Goal: Find specific page/section: Find specific page/section

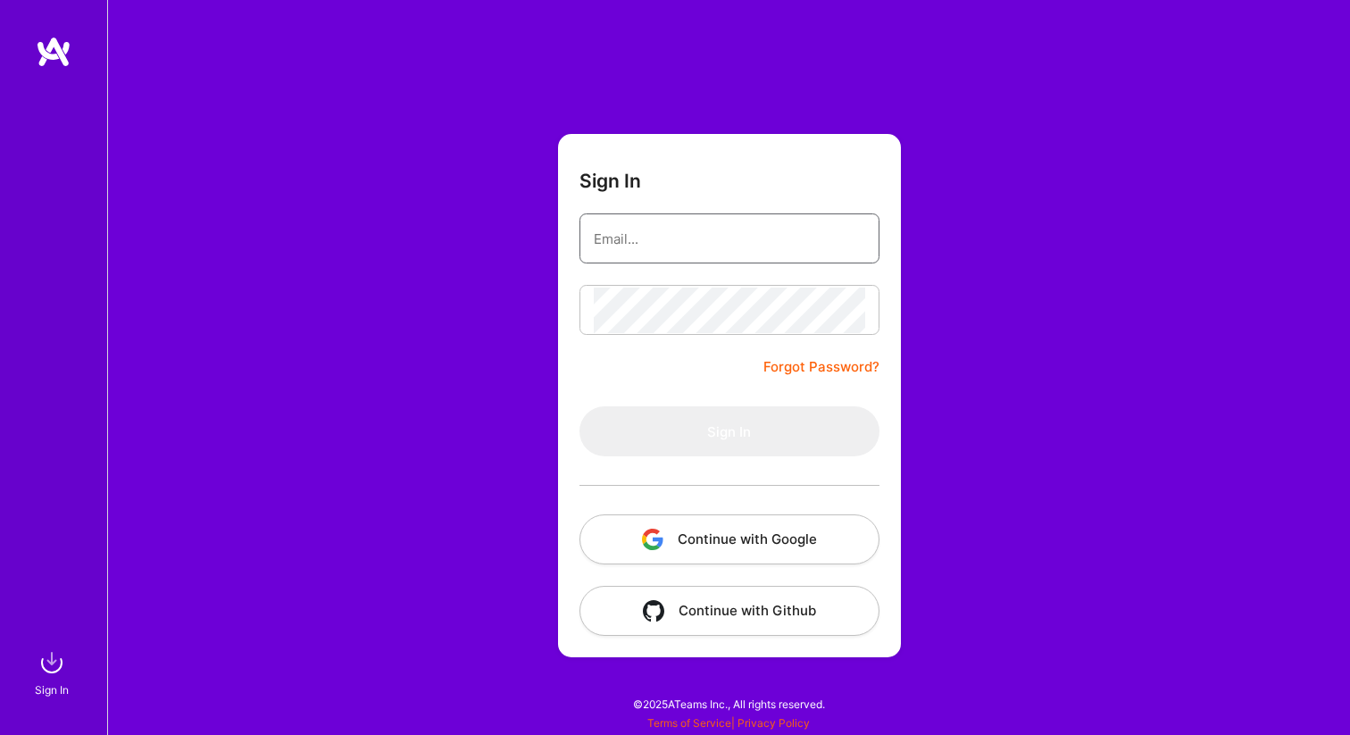
type input "[PERSON_NAME][EMAIL_ADDRESS][PERSON_NAME][DOMAIN_NAME]"
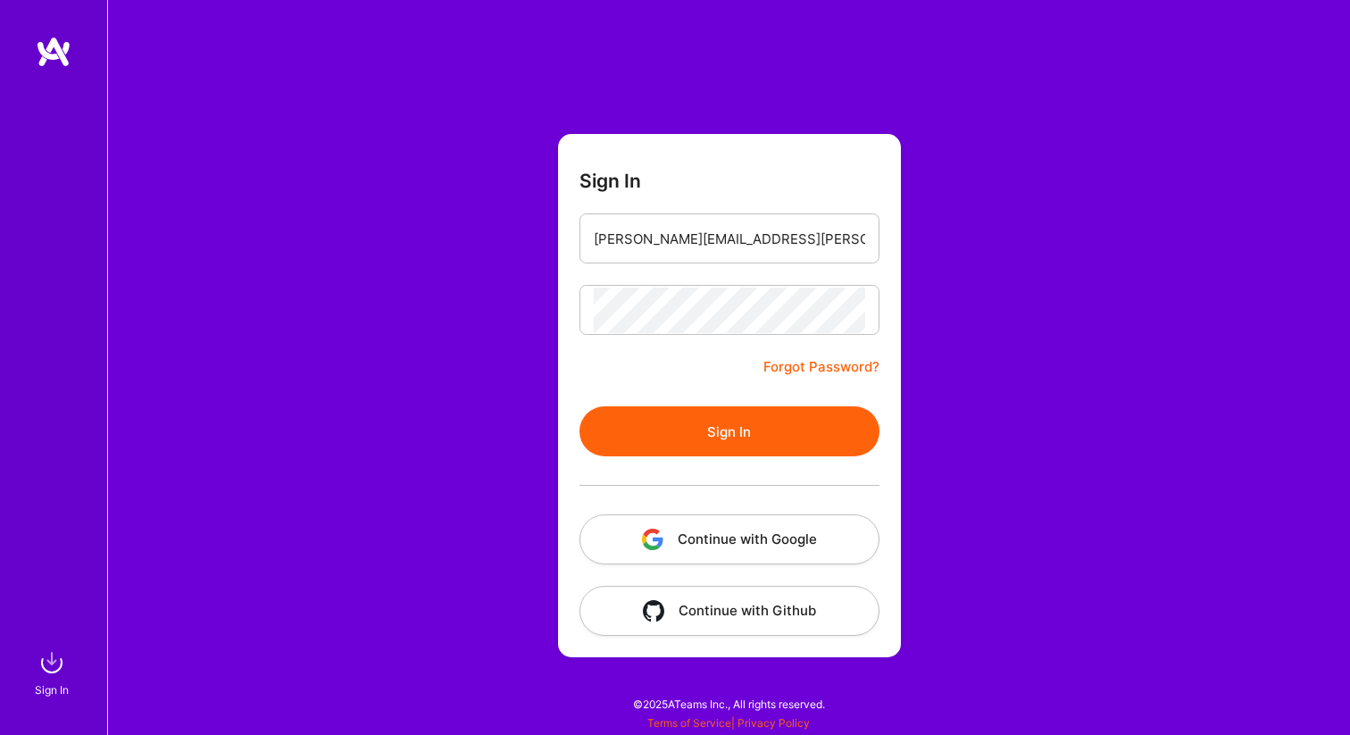
click at [749, 537] on button "Continue with Google" at bounding box center [729, 539] width 300 height 50
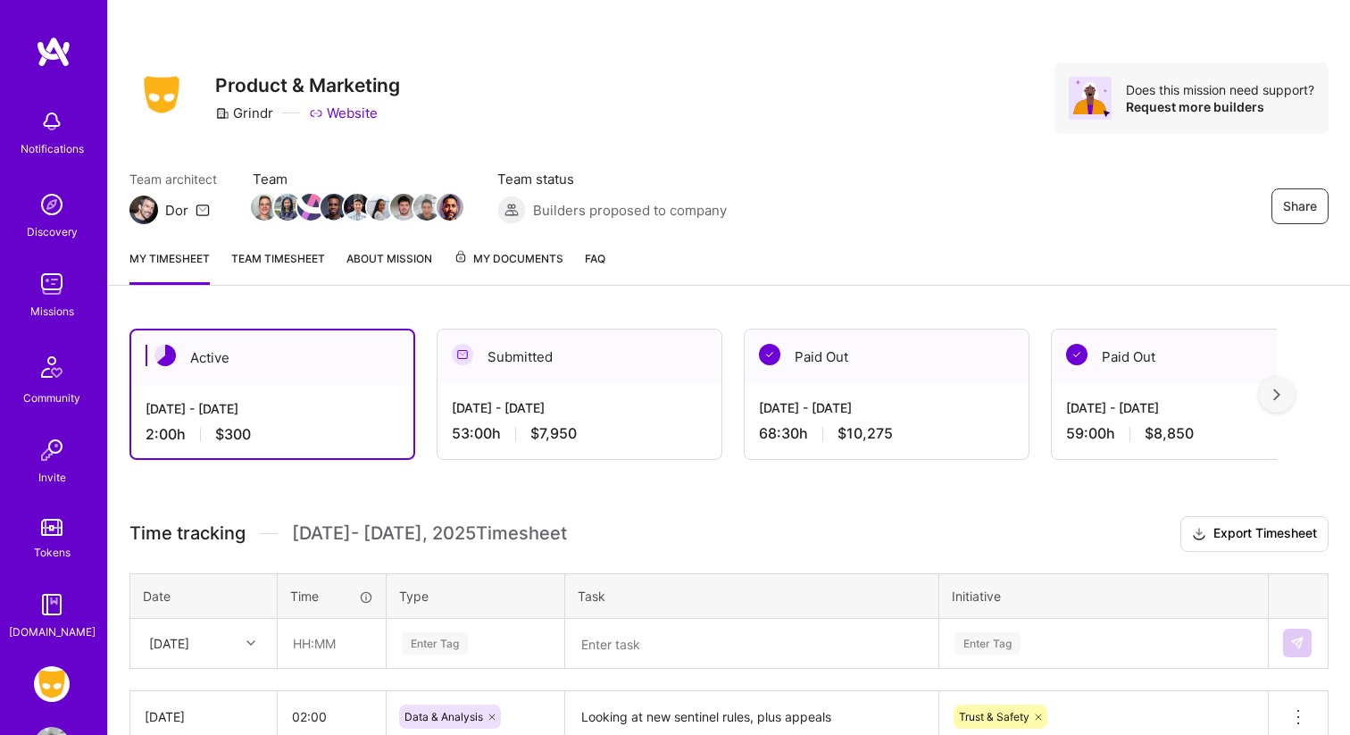
click at [404, 254] on link "About Mission" at bounding box center [389, 267] width 86 height 36
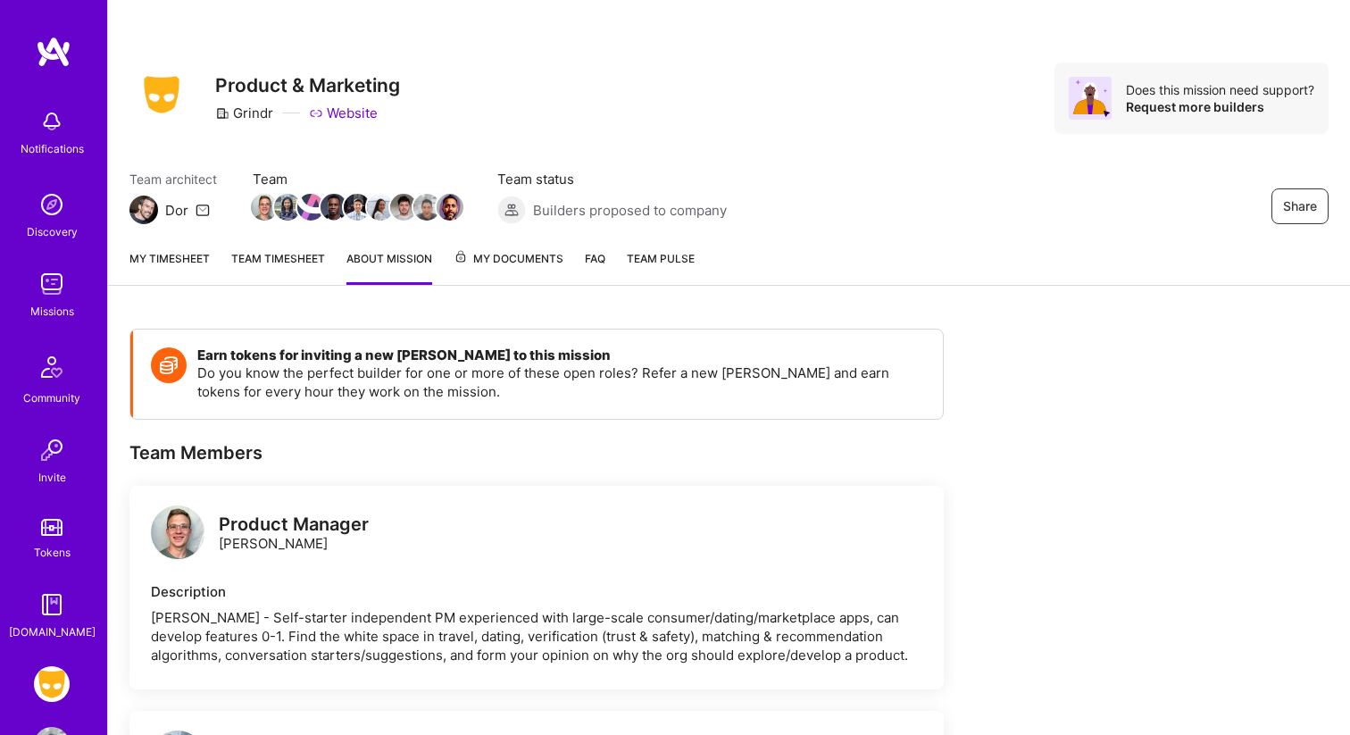
click at [656, 257] on span "Team Pulse" at bounding box center [661, 258] width 68 height 13
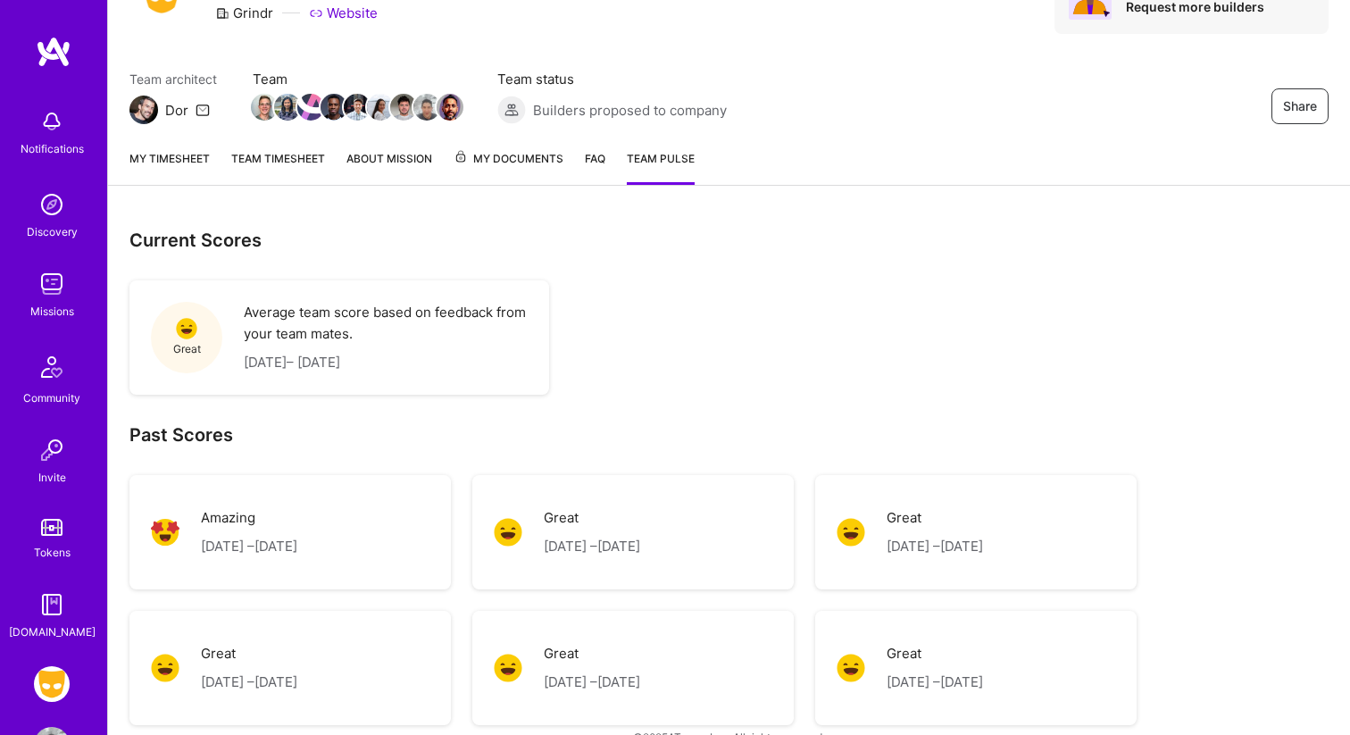
scroll to position [133, 0]
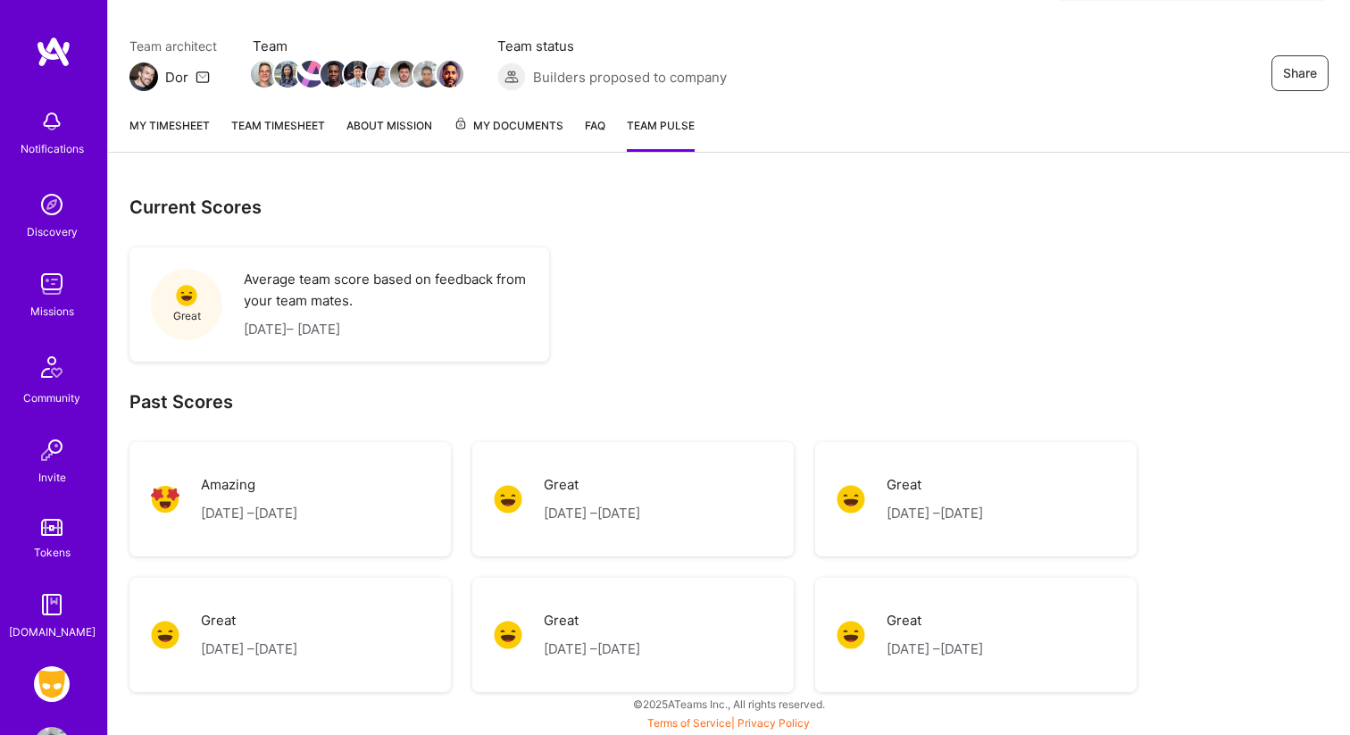
click at [596, 125] on link "FAQ" at bounding box center [595, 134] width 21 height 36
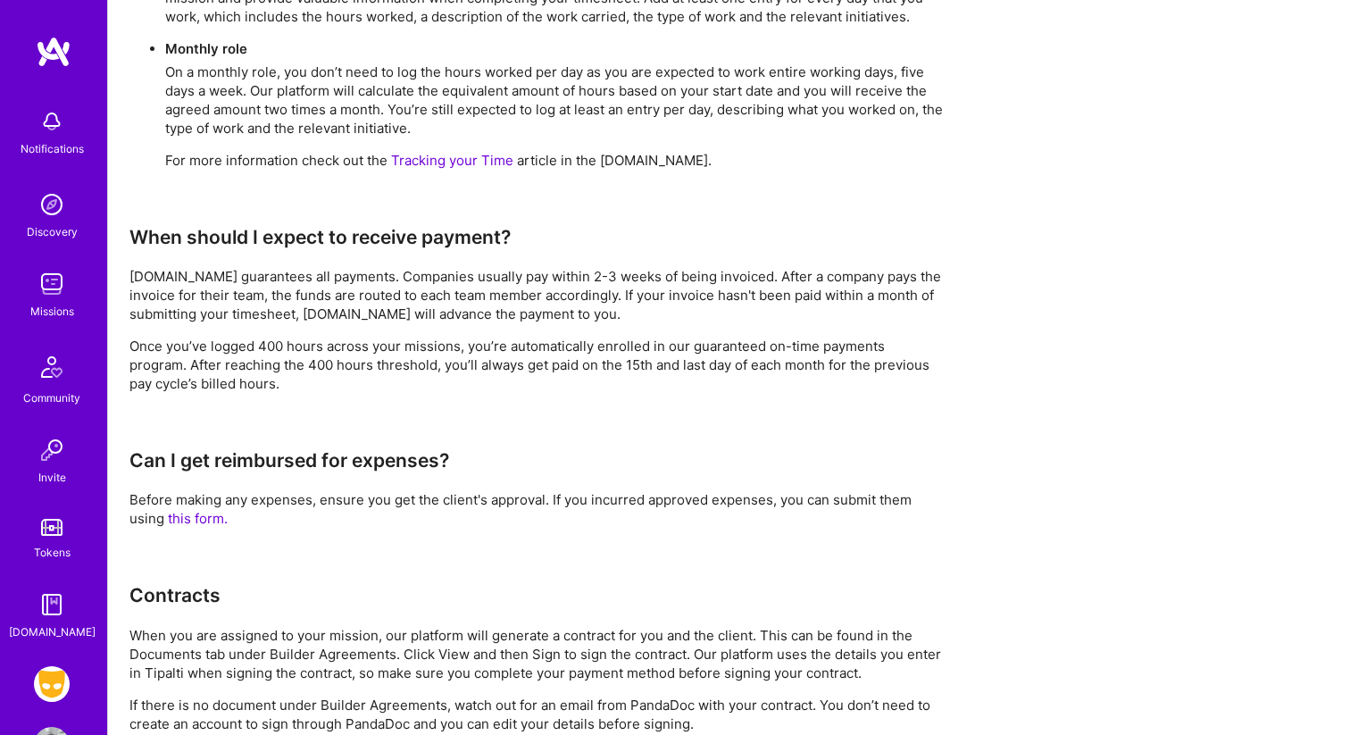
scroll to position [1403, 0]
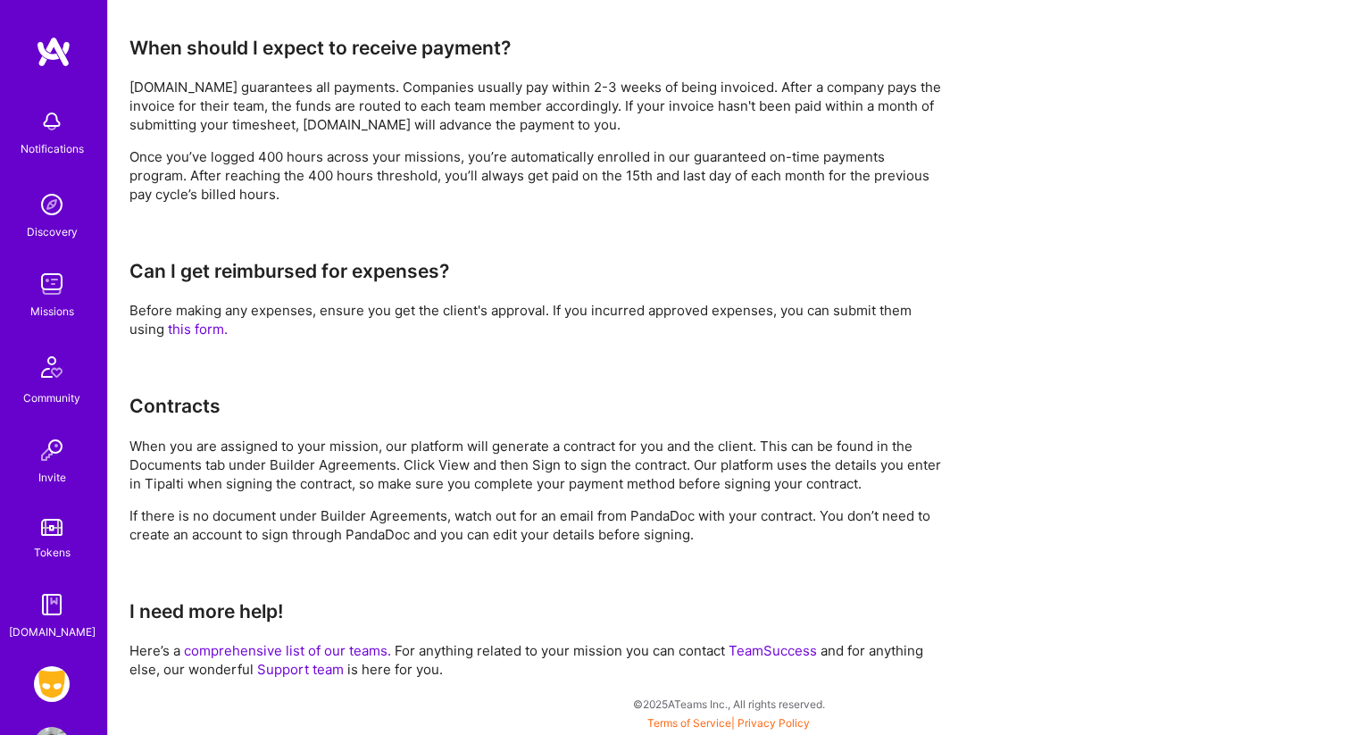
click at [53, 369] on img at bounding box center [51, 367] width 43 height 43
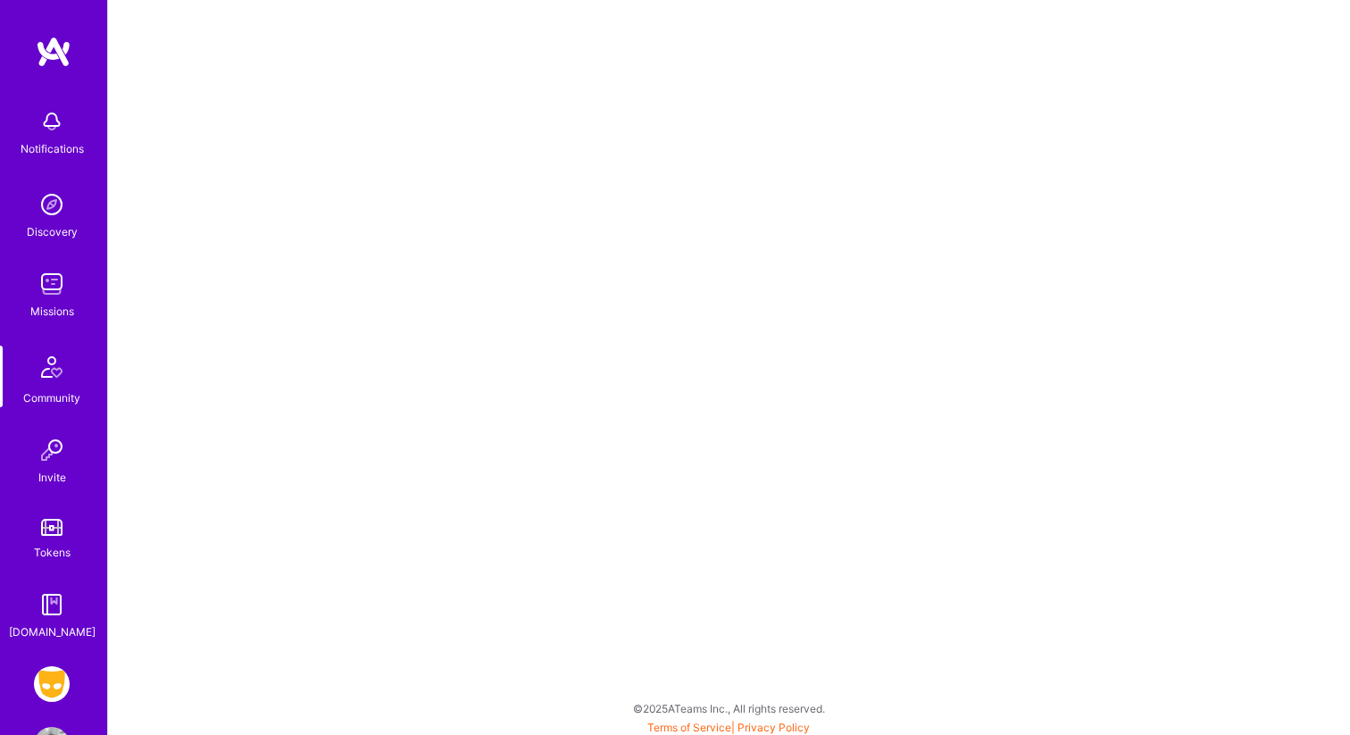
click at [54, 201] on img at bounding box center [52, 205] width 36 height 36
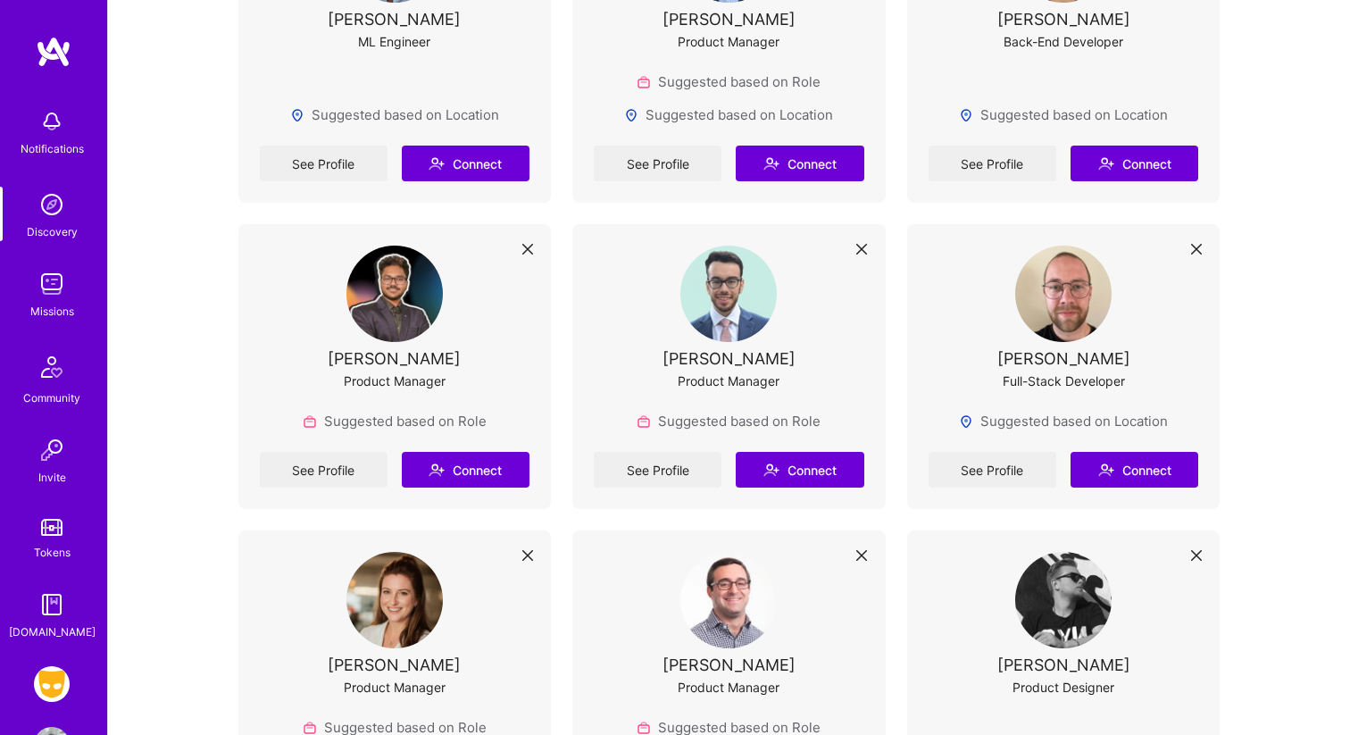
scroll to position [1820, 0]
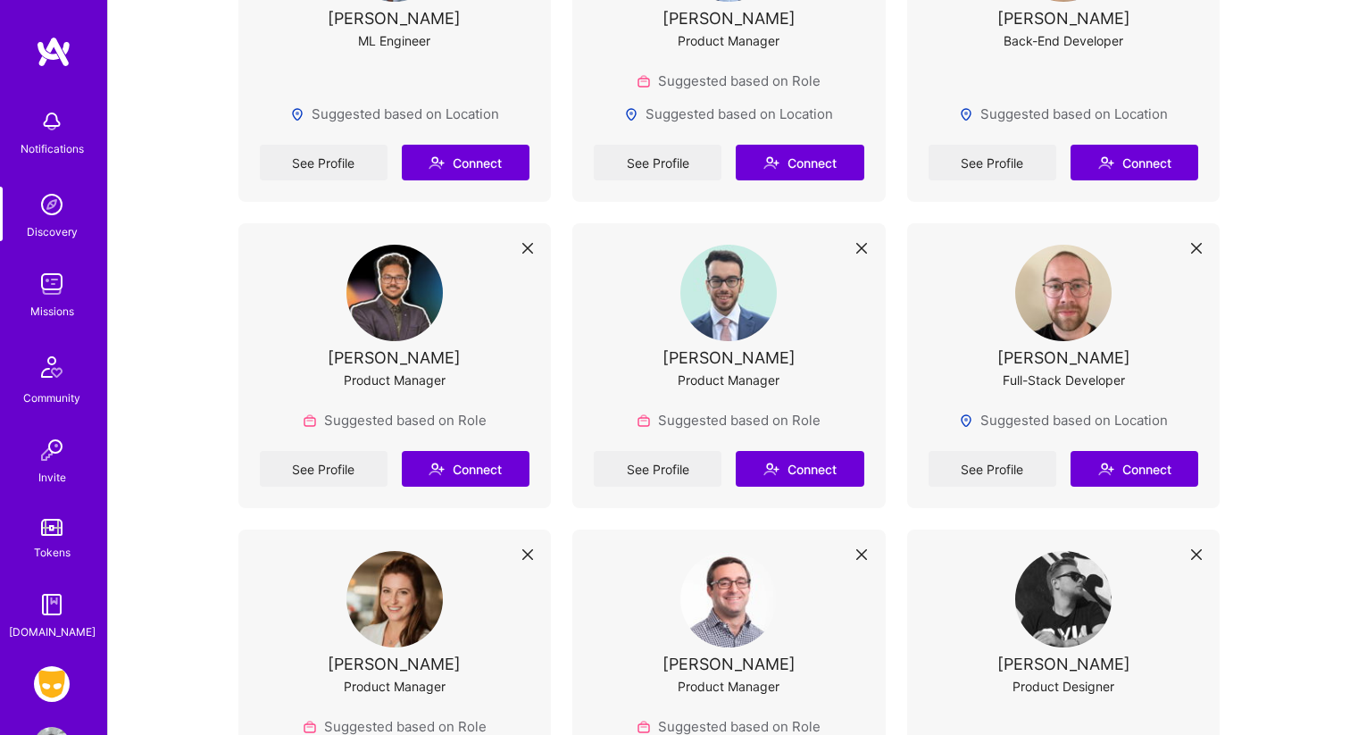
click at [50, 604] on img at bounding box center [52, 605] width 36 height 36
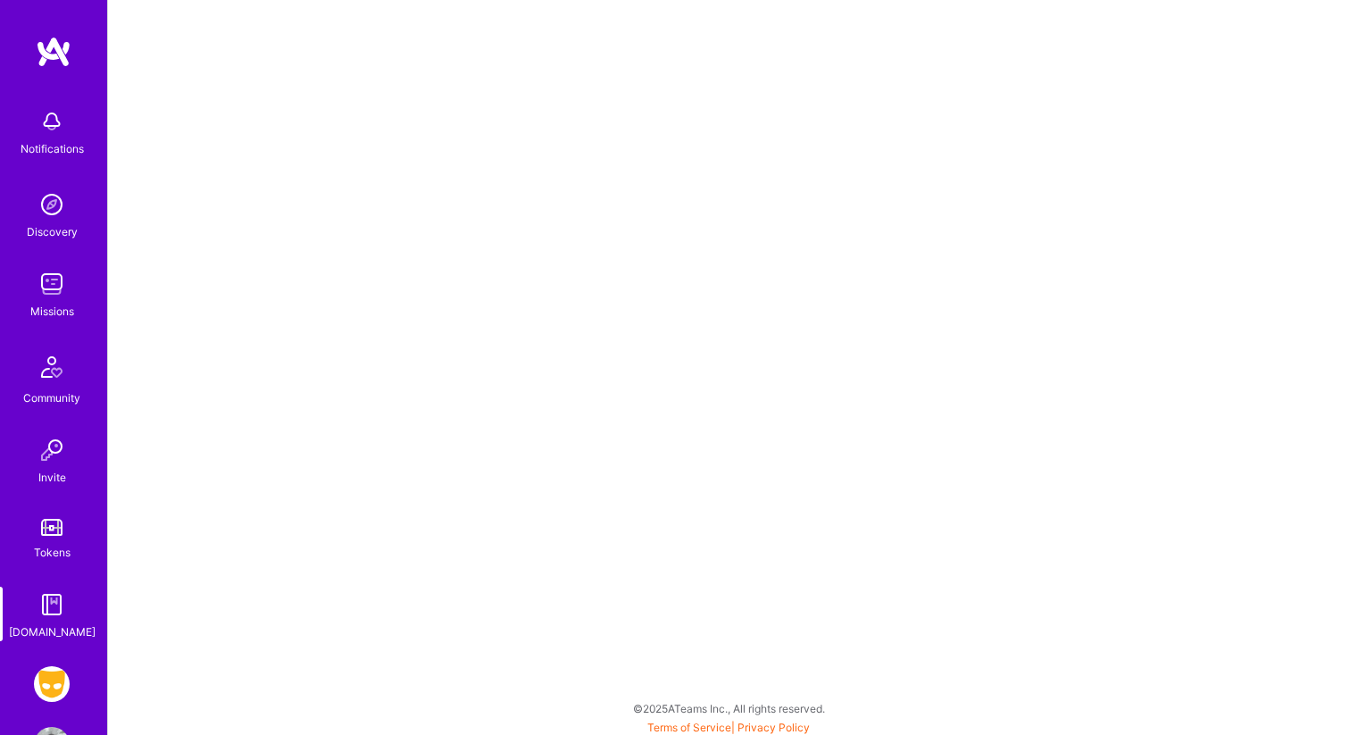
click at [54, 520] on img at bounding box center [51, 527] width 21 height 17
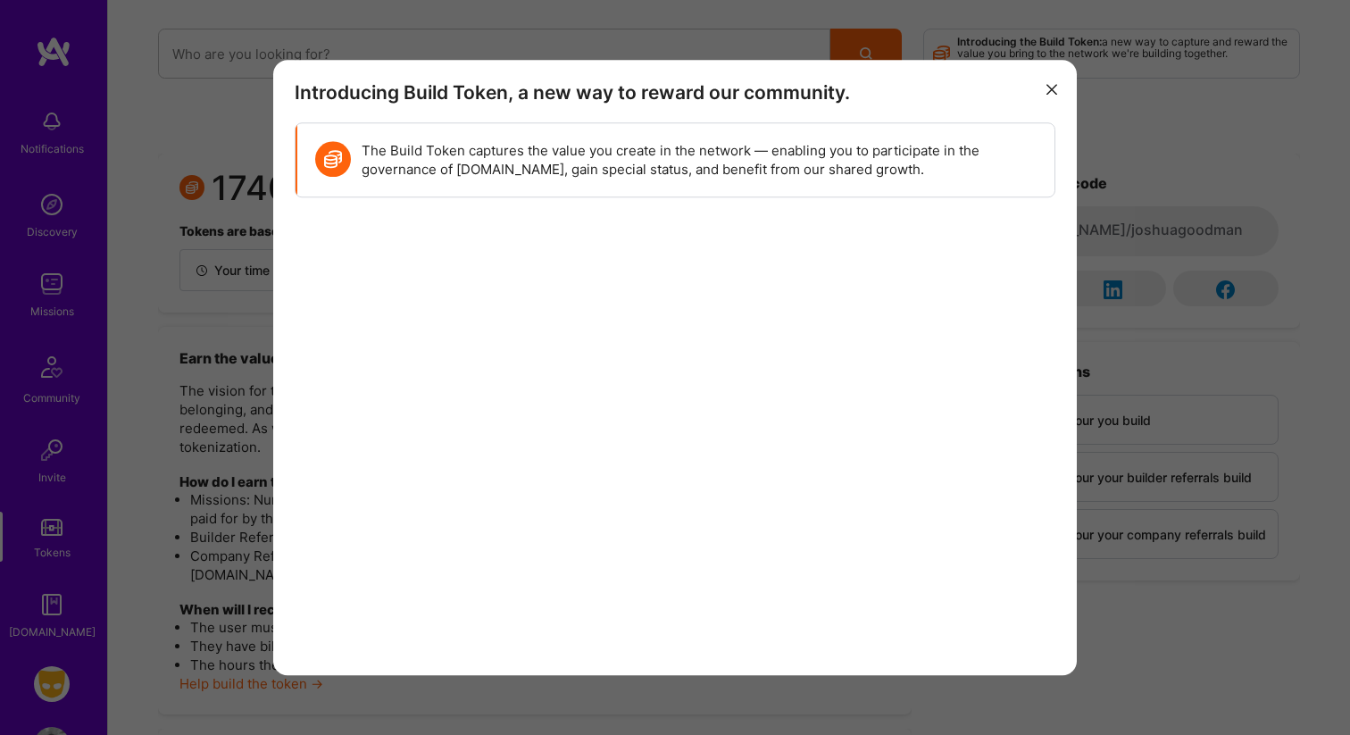
click at [1051, 88] on icon "modal" at bounding box center [1051, 90] width 11 height 11
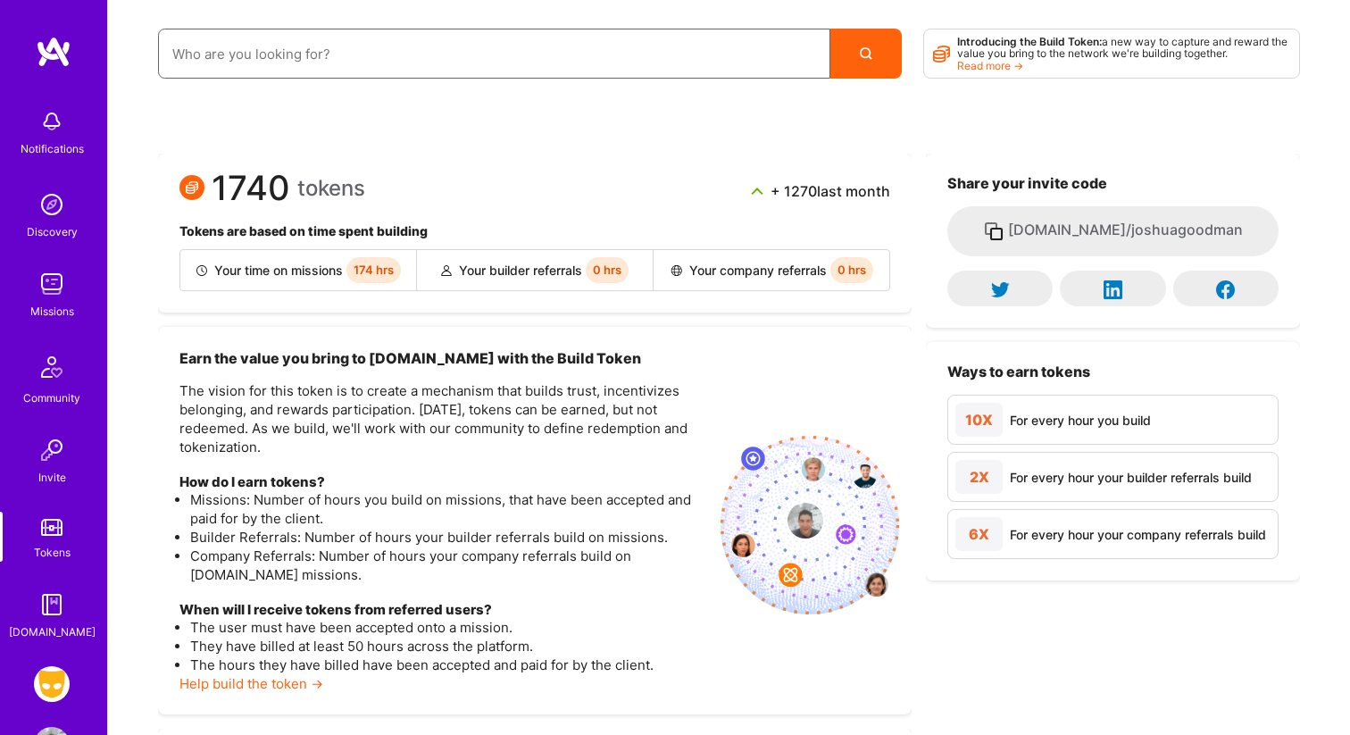
click at [265, 62] on input at bounding box center [494, 54] width 644 height 46
type input "h"
type input "ha"
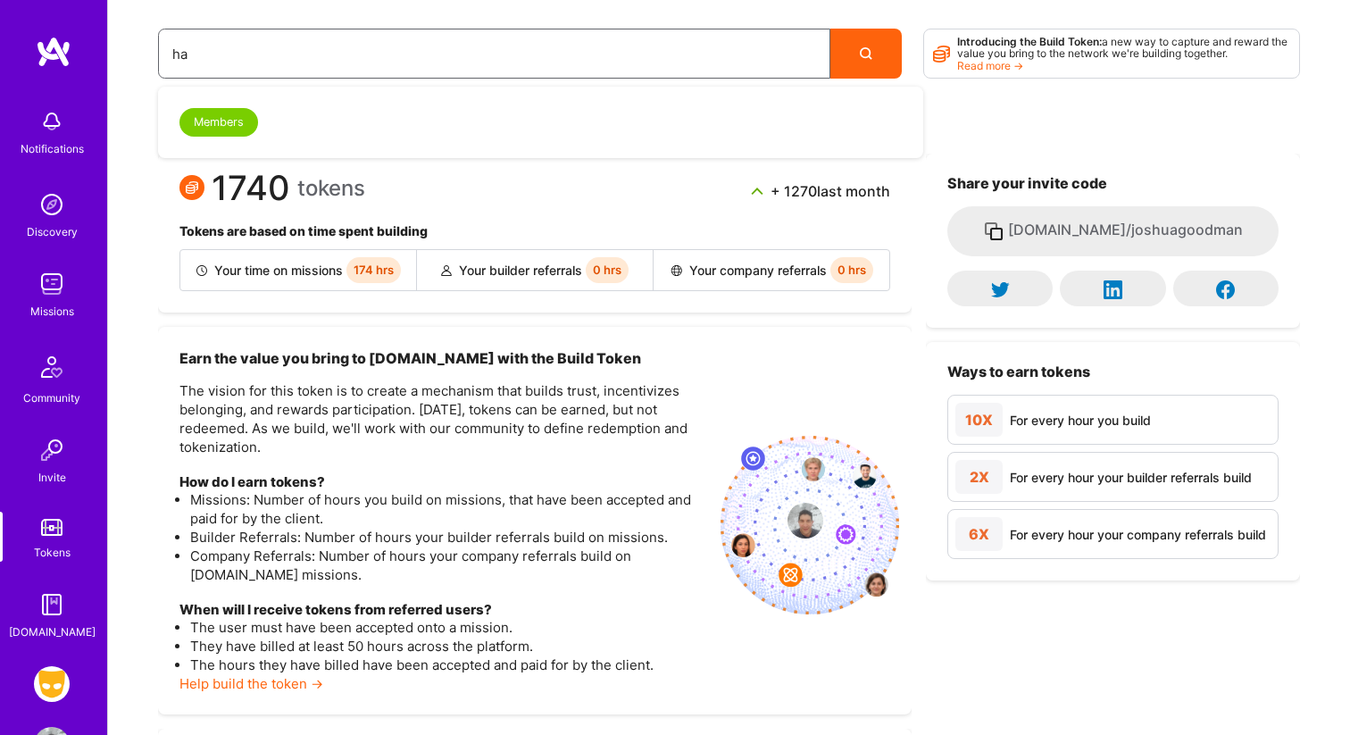
type input "har"
type input "[PERSON_NAME]"
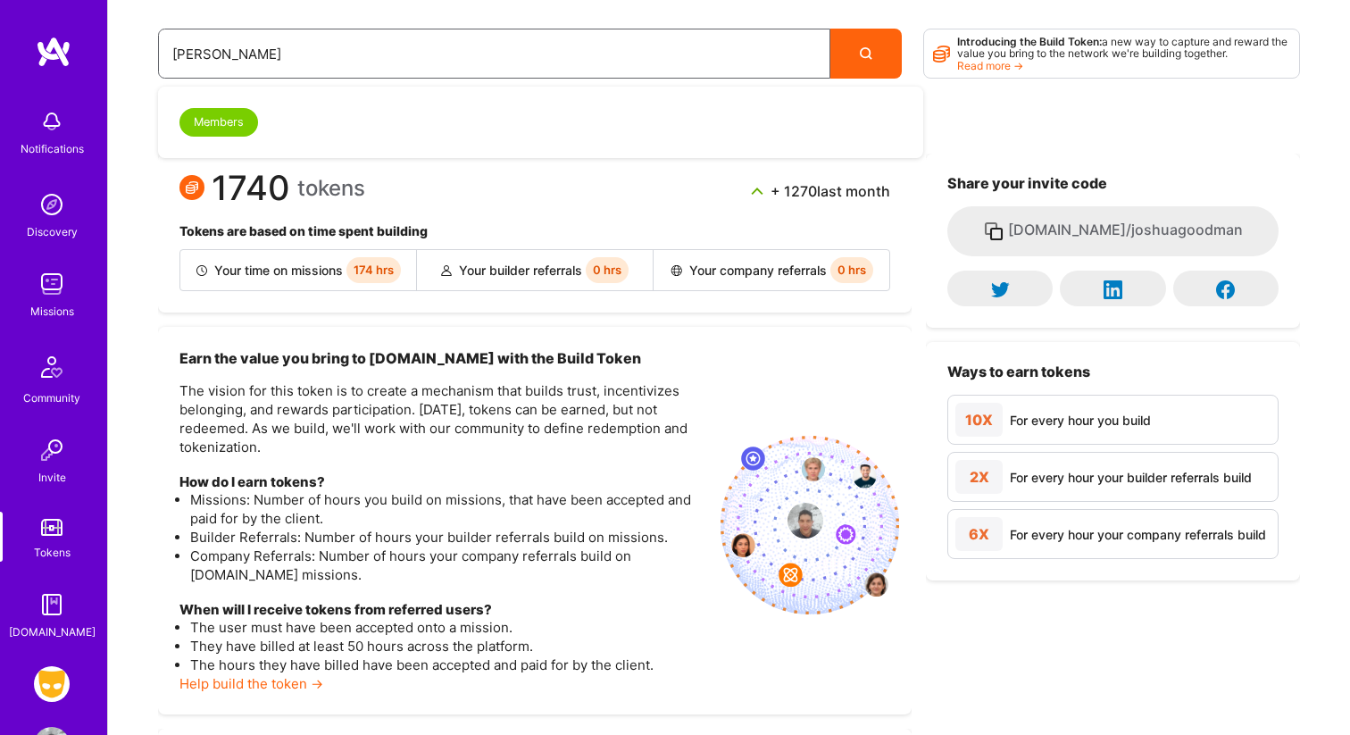
type input "[PERSON_NAME]"
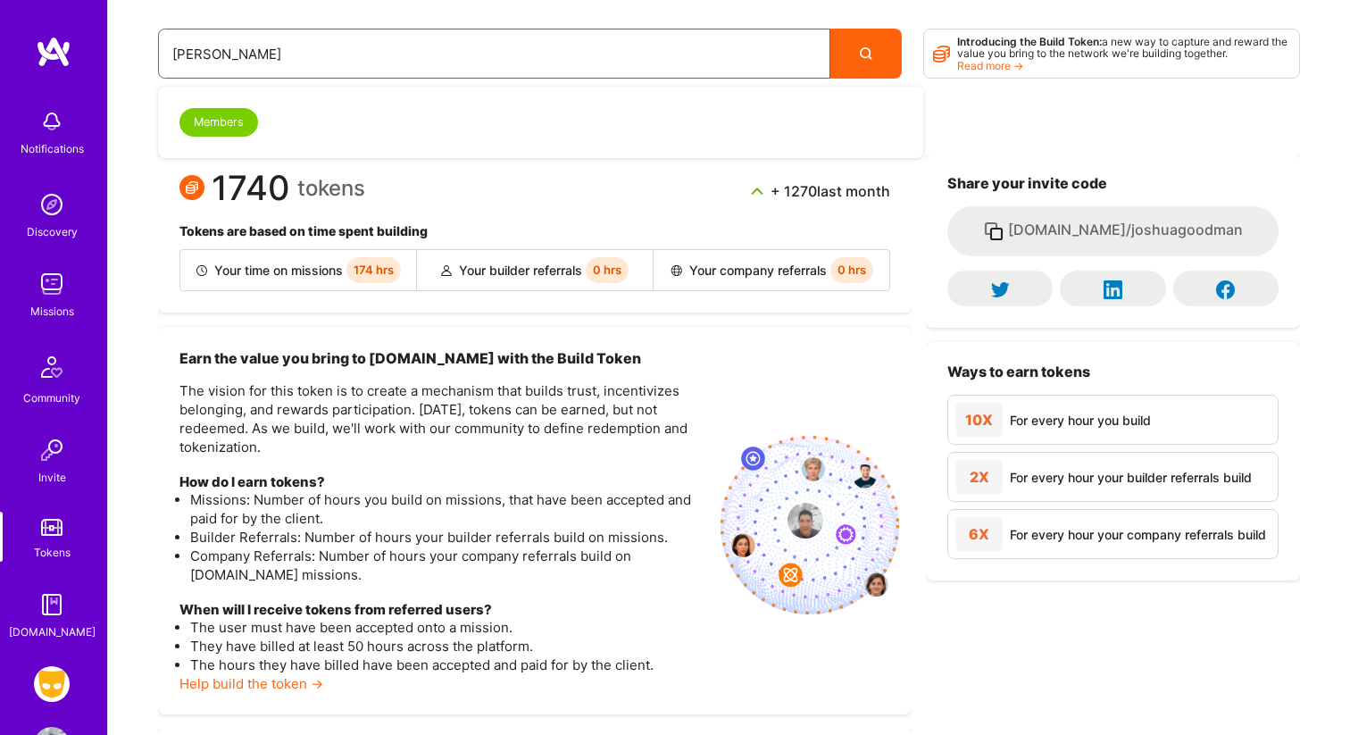
type input "[PERSON_NAME]"
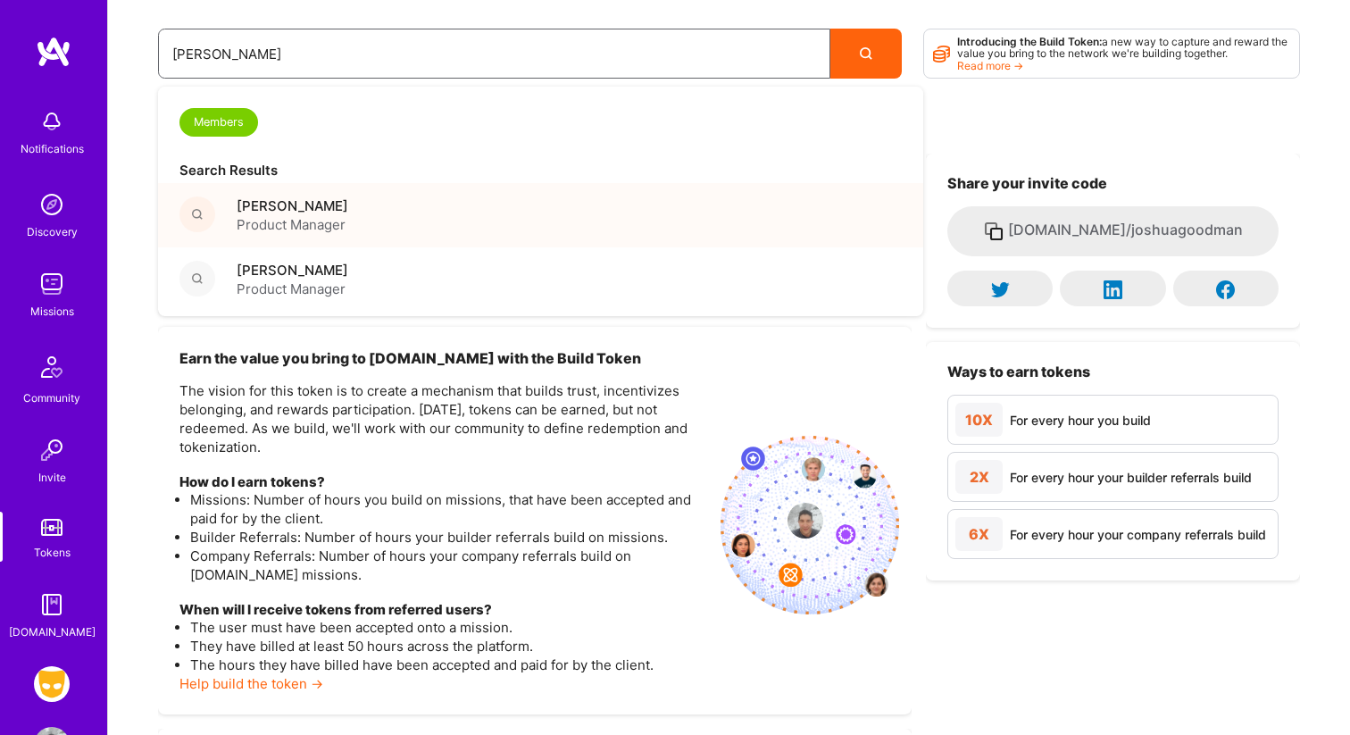
type input "[PERSON_NAME]"
click at [271, 210] on span "[PERSON_NAME]" at bounding box center [293, 205] width 112 height 19
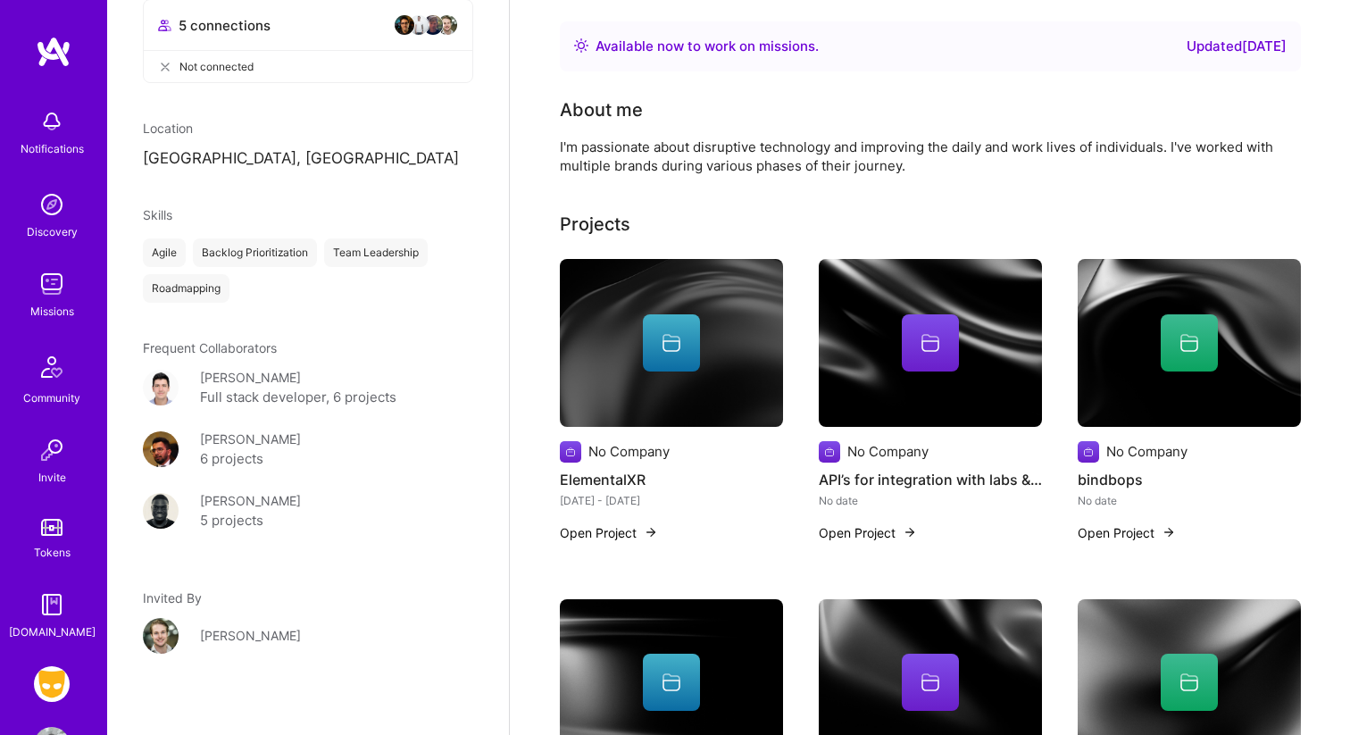
scroll to position [467, 0]
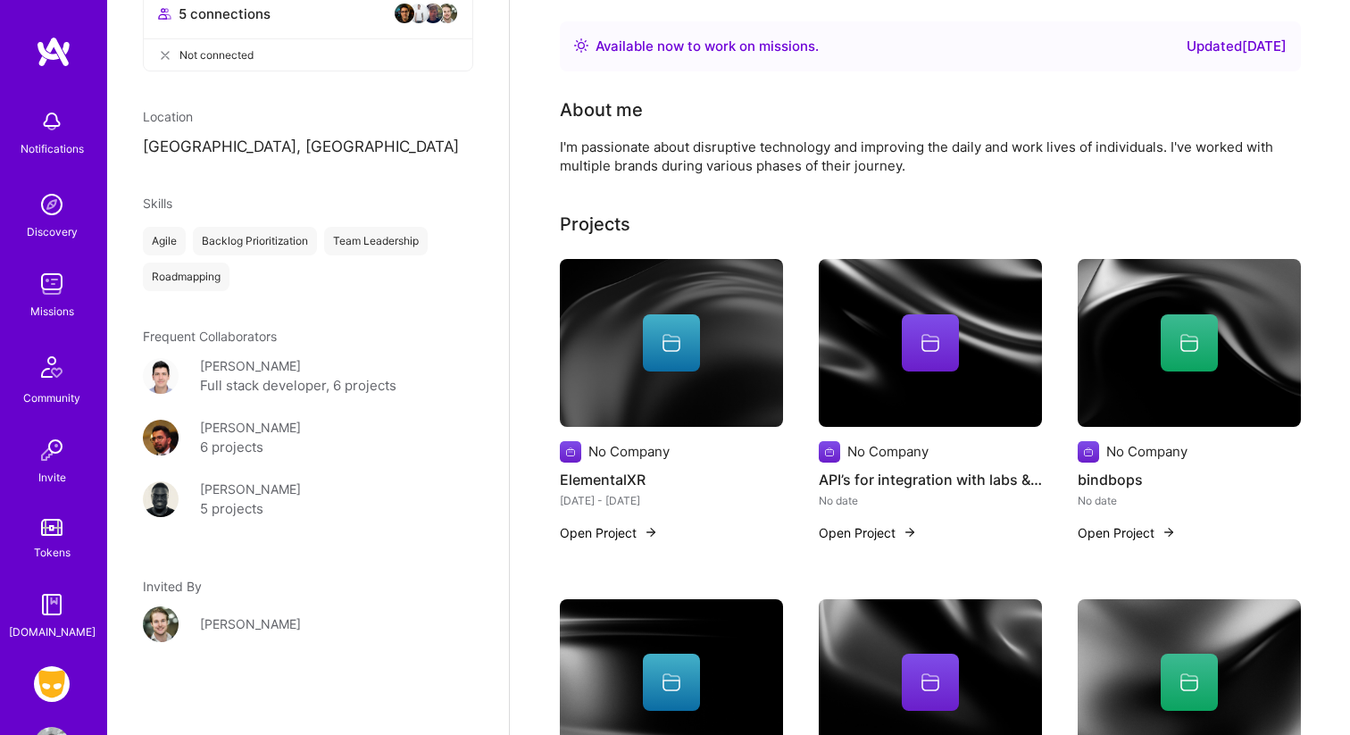
click at [39, 293] on img at bounding box center [52, 284] width 36 height 36
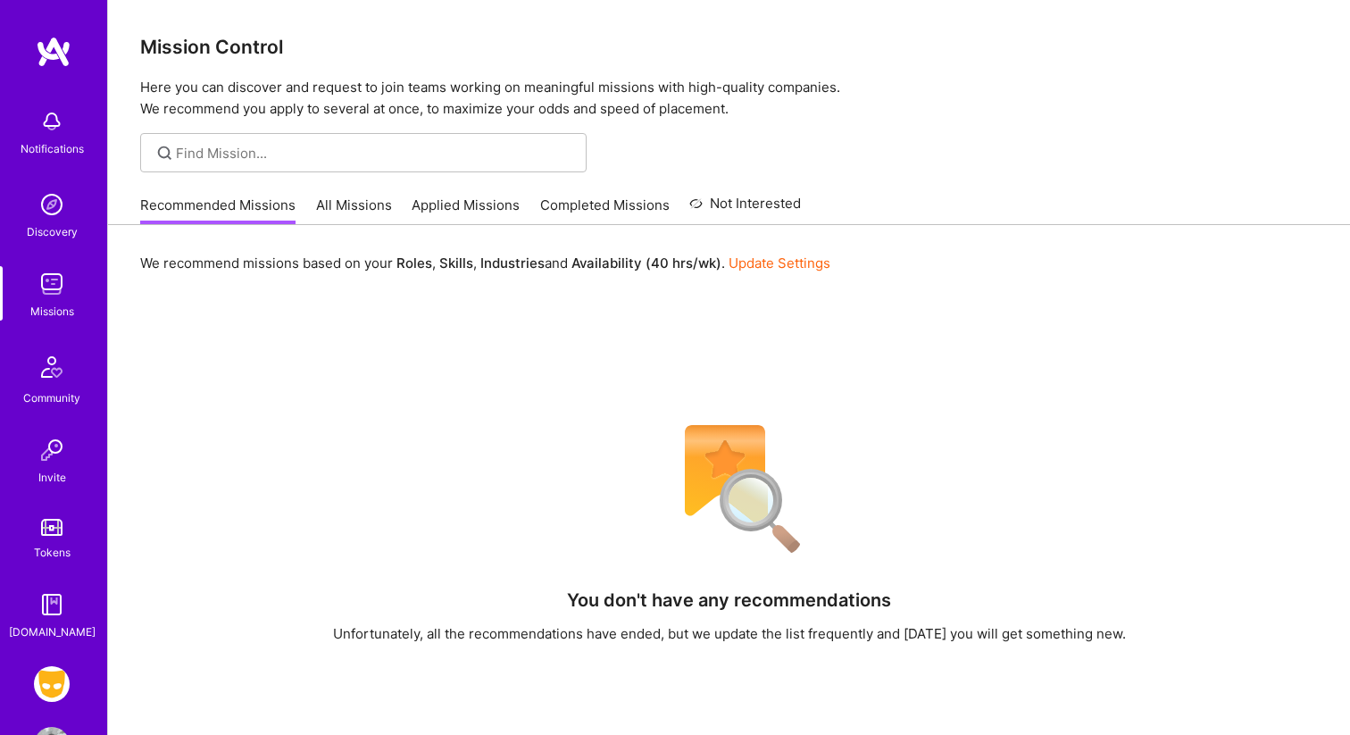
click at [331, 201] on link "All Missions" at bounding box center [354, 210] width 76 height 29
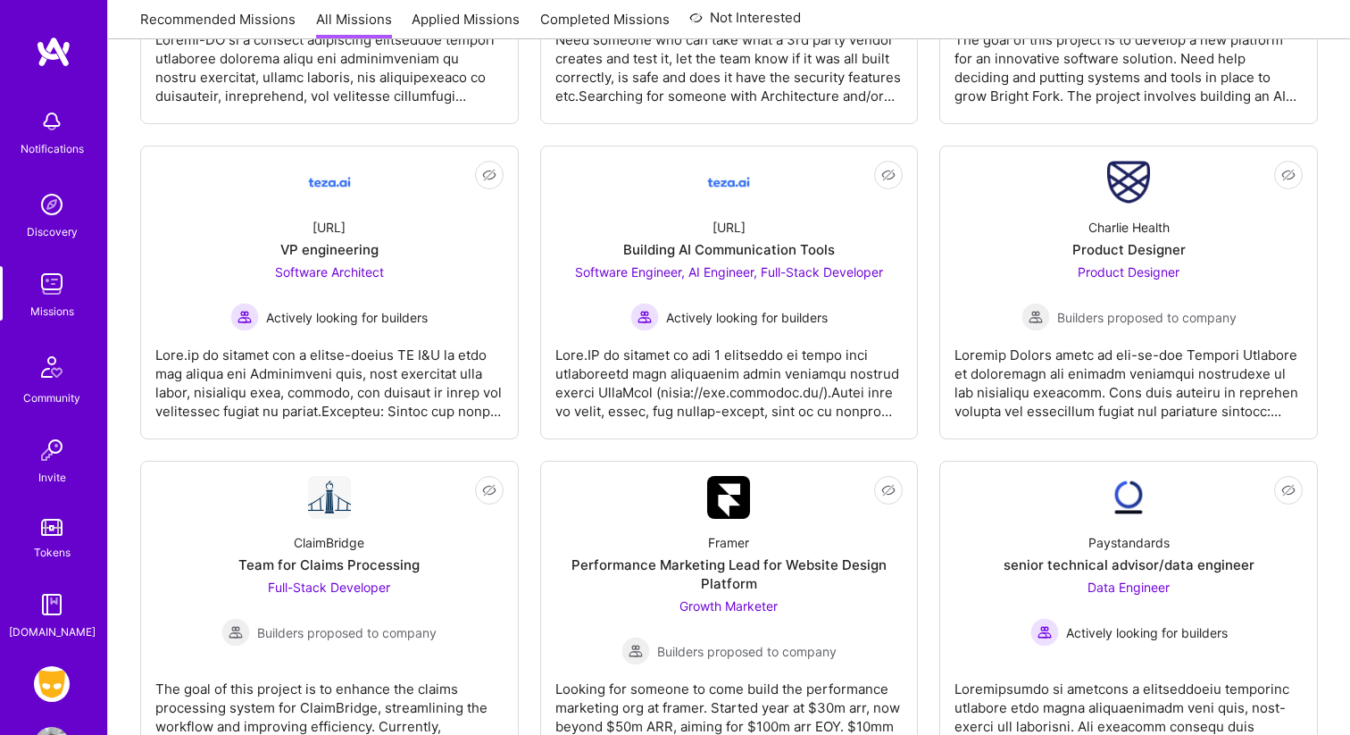
scroll to position [2234, 0]
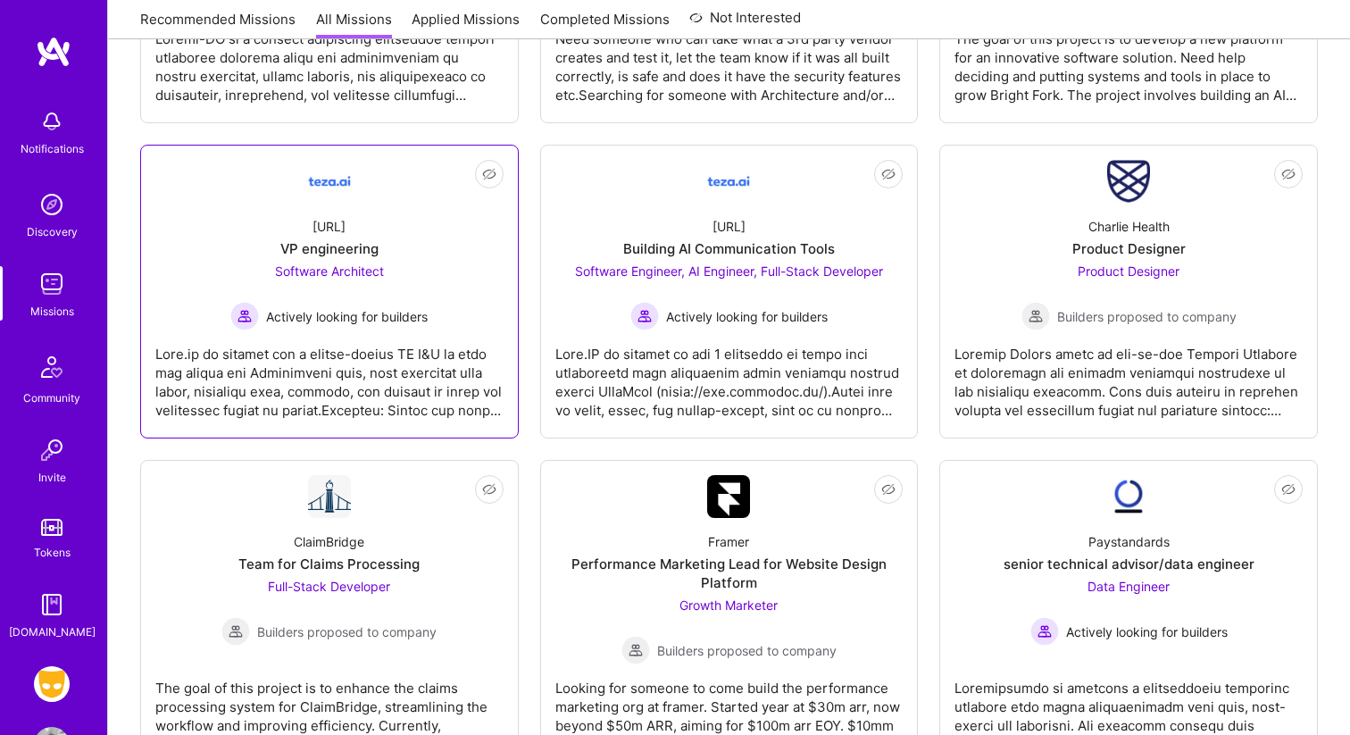
click at [386, 387] on div at bounding box center [329, 374] width 348 height 89
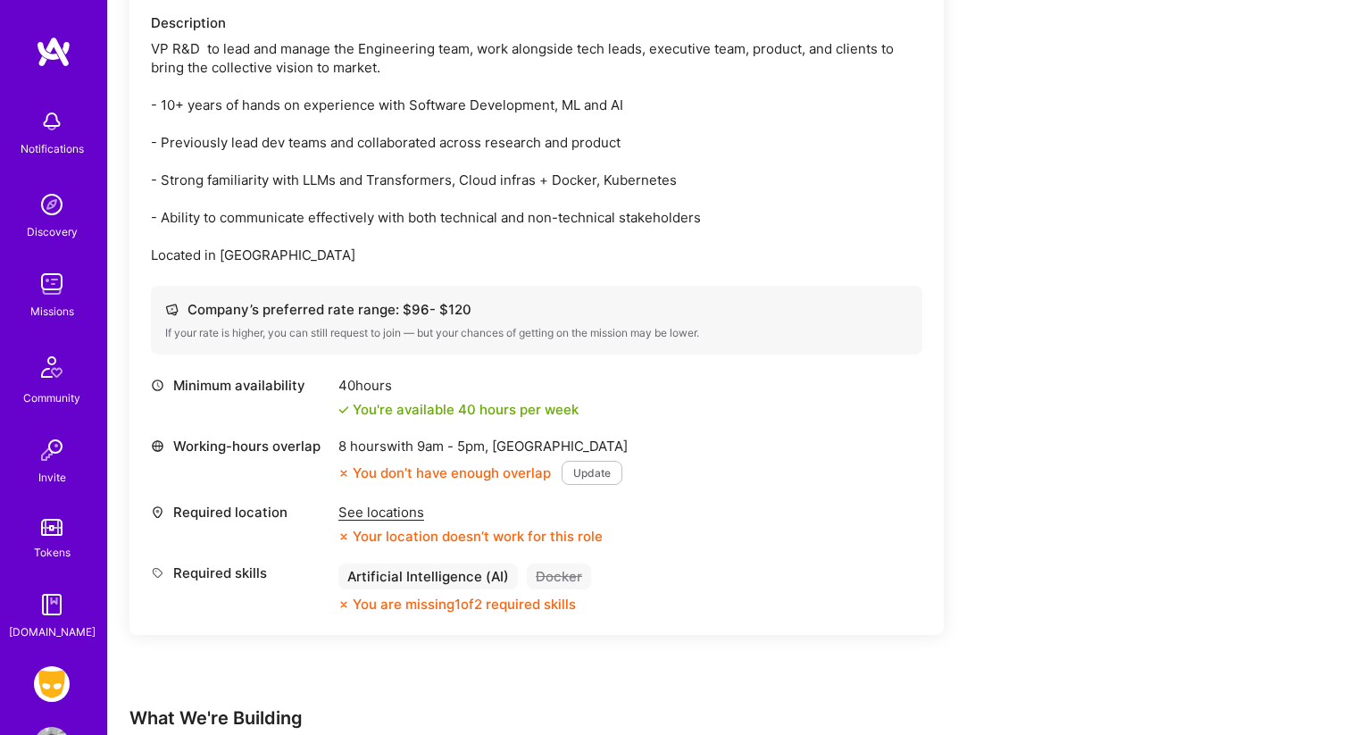
scroll to position [551, 0]
